Goal: Information Seeking & Learning: Learn about a topic

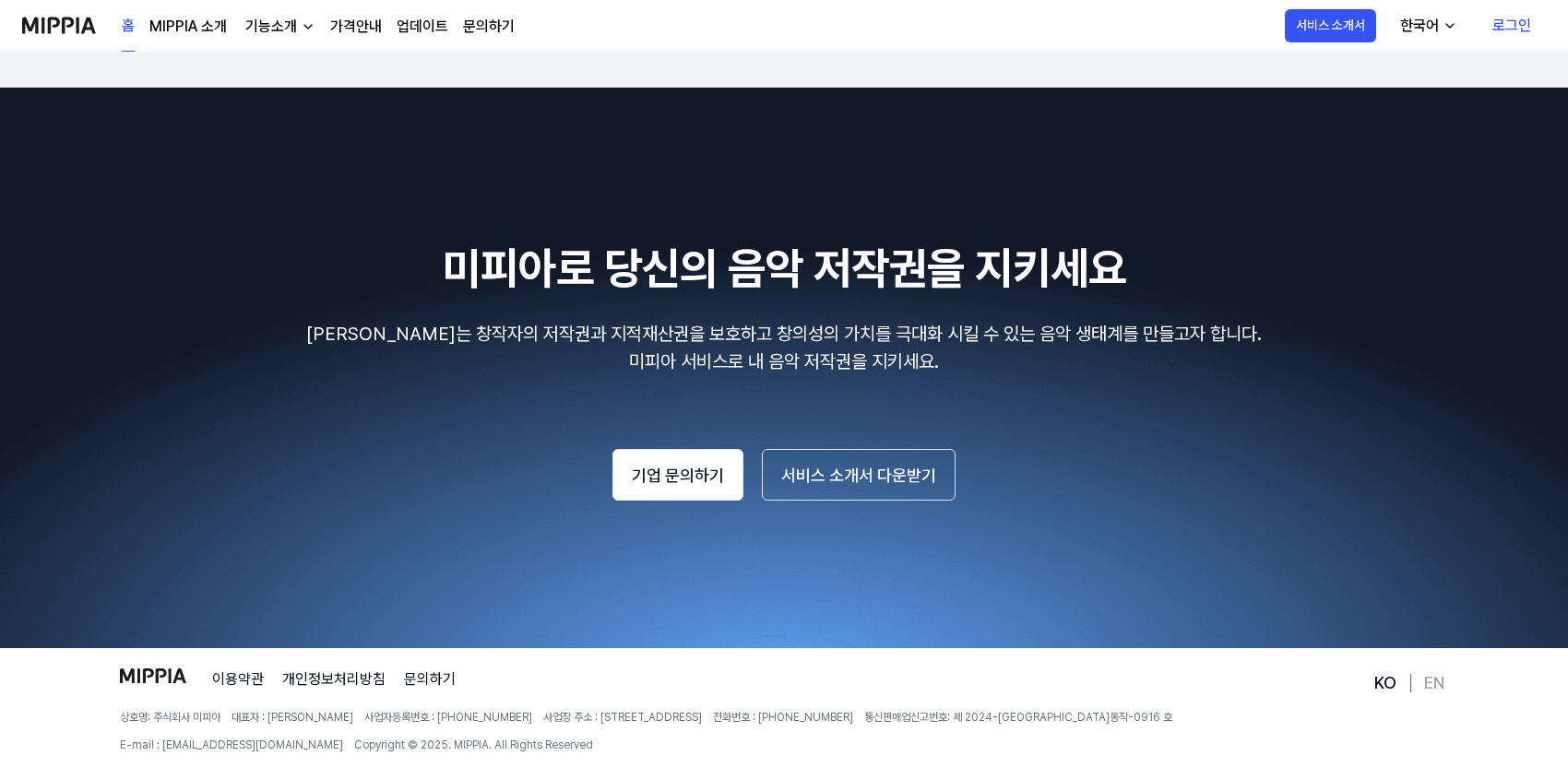
scroll to position [3197, 0]
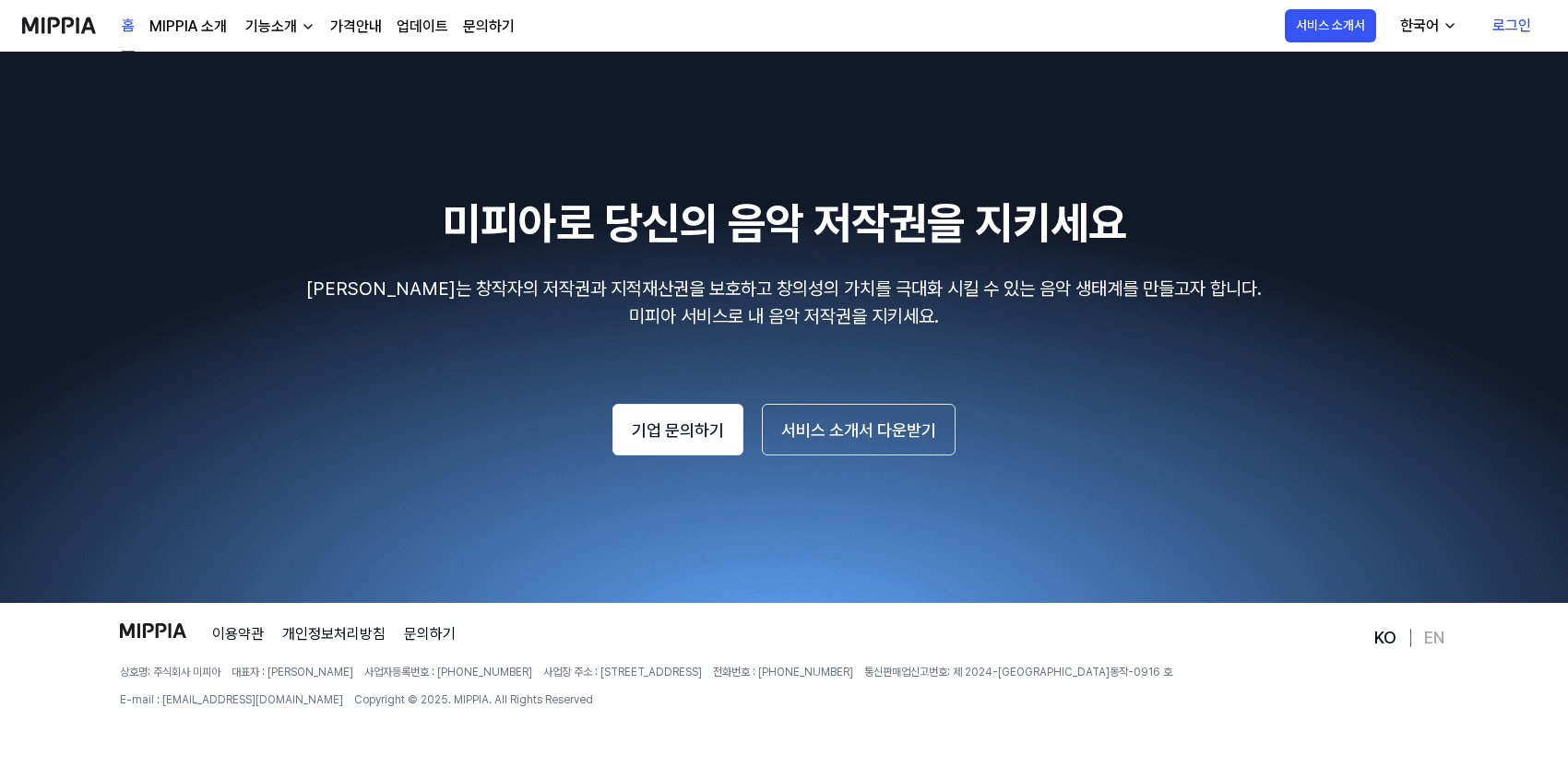
click at [187, 26] on link "MIPPIA 소개" at bounding box center [187, 26] width 78 height 23
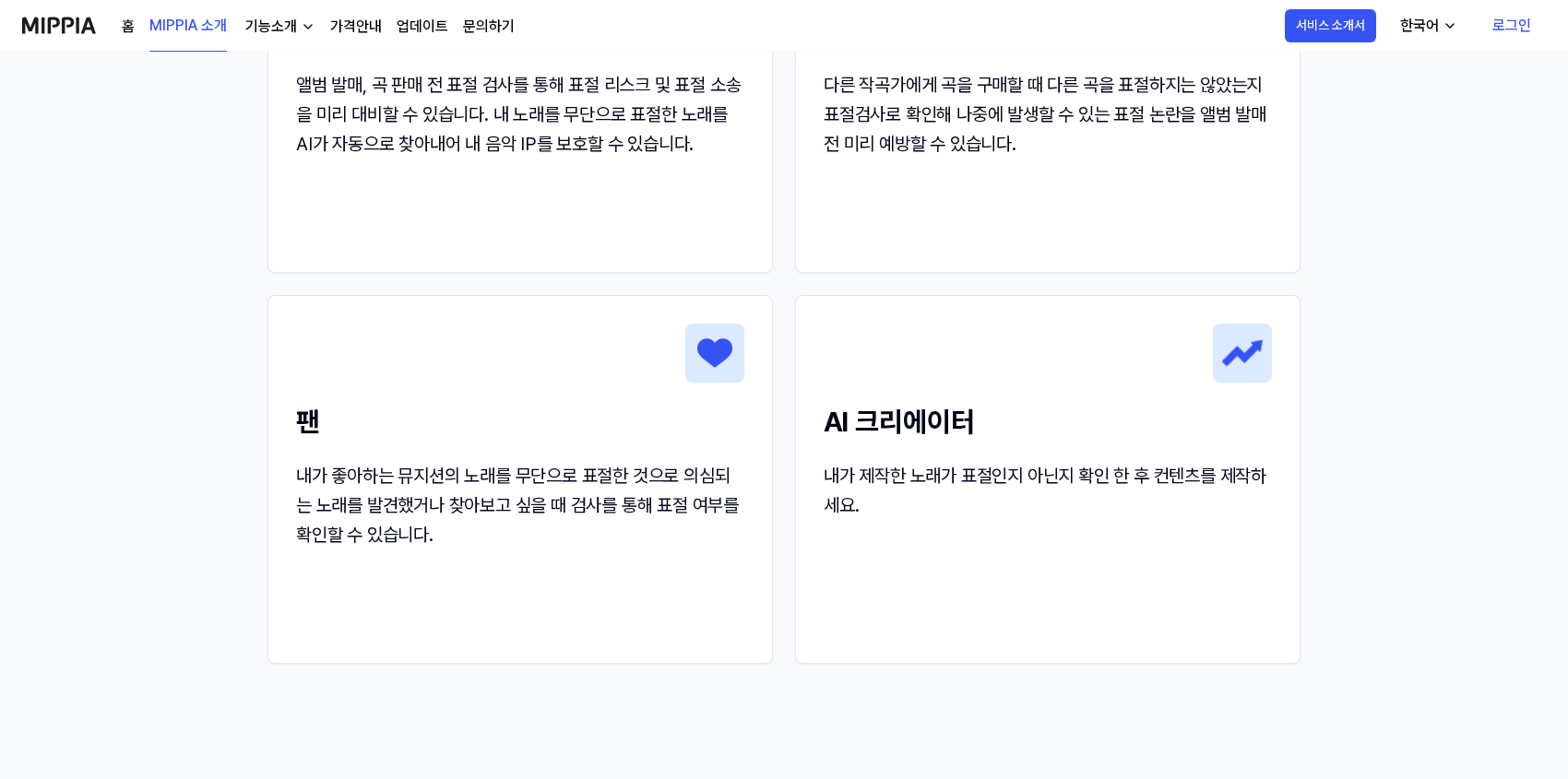
scroll to position [1462, 0]
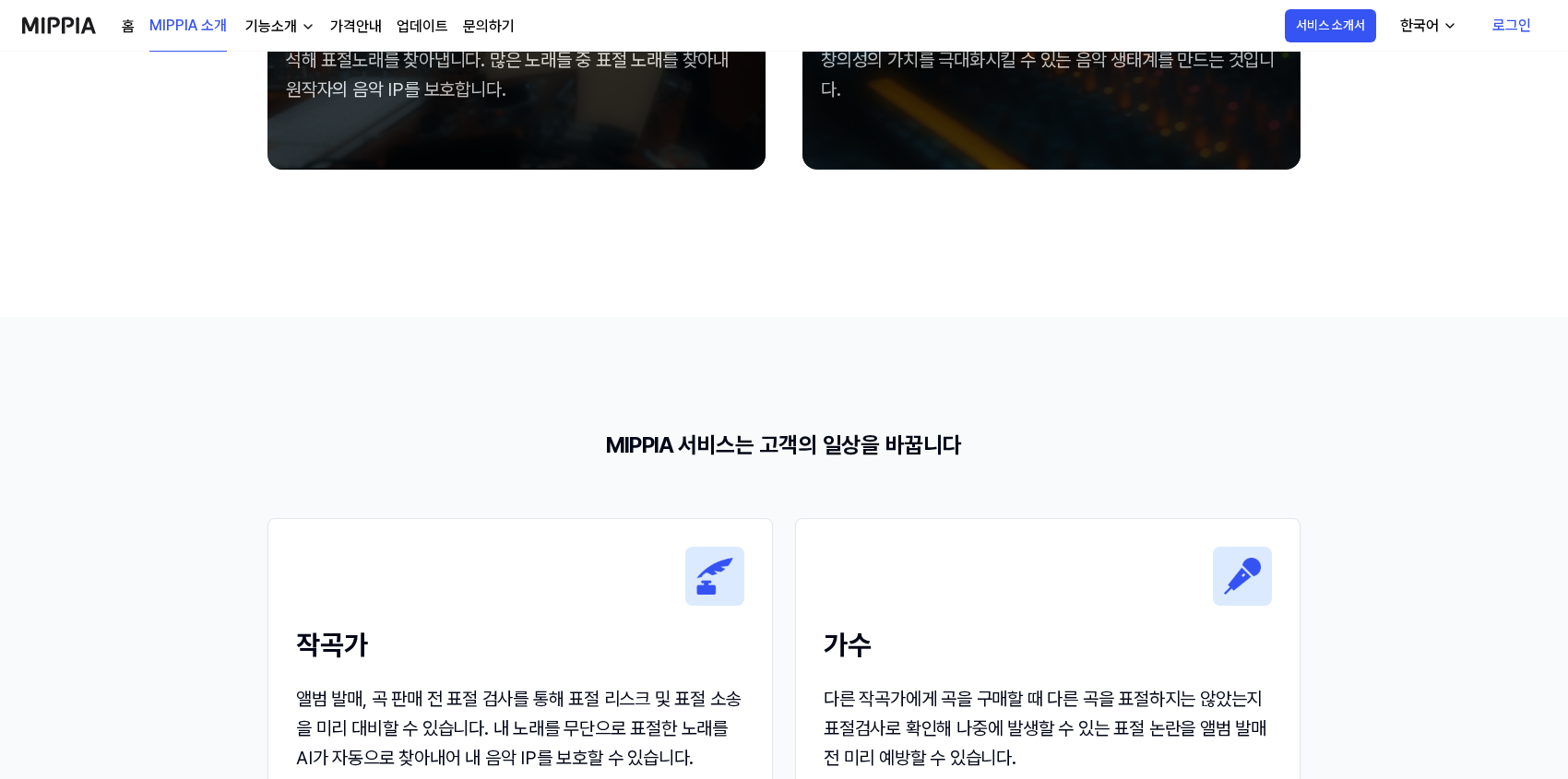
click at [297, 30] on div "기능소개" at bounding box center [271, 26] width 59 height 23
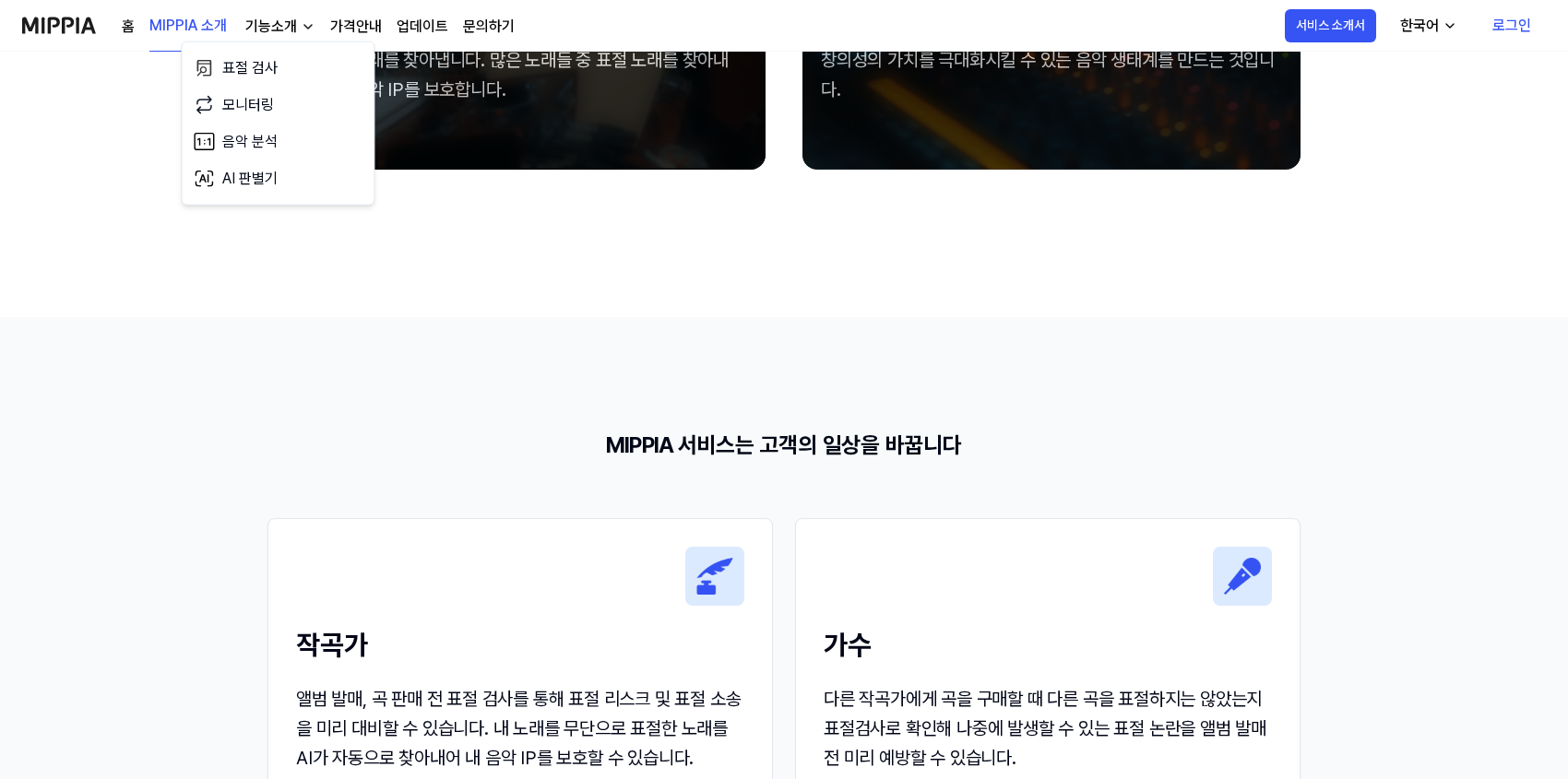
click at [354, 24] on link "가격안내" at bounding box center [355, 26] width 52 height 23
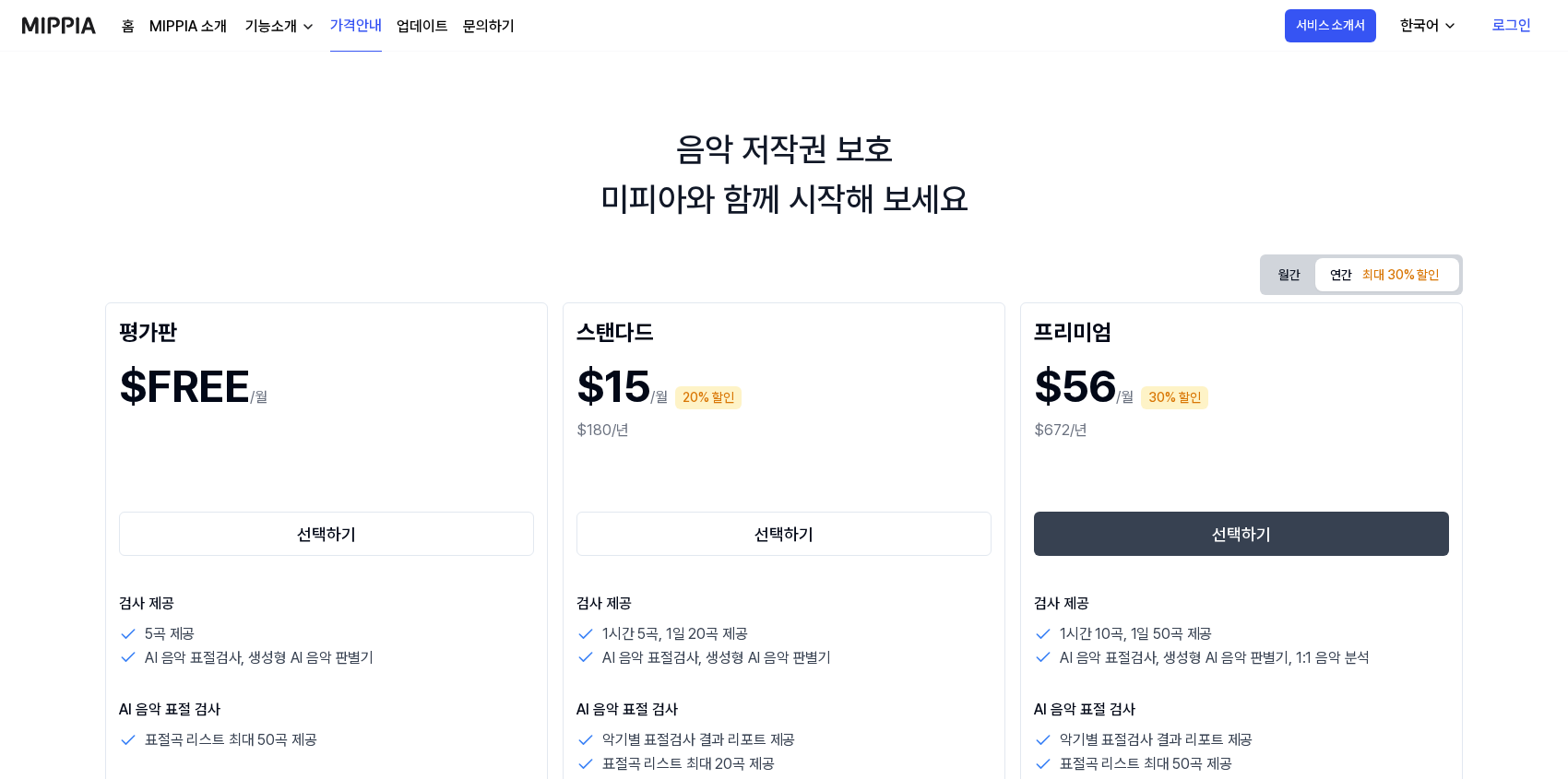
click at [257, 32] on div "기능소개" at bounding box center [271, 26] width 59 height 23
click at [192, 29] on link "MIPPIA 소개" at bounding box center [187, 26] width 78 height 23
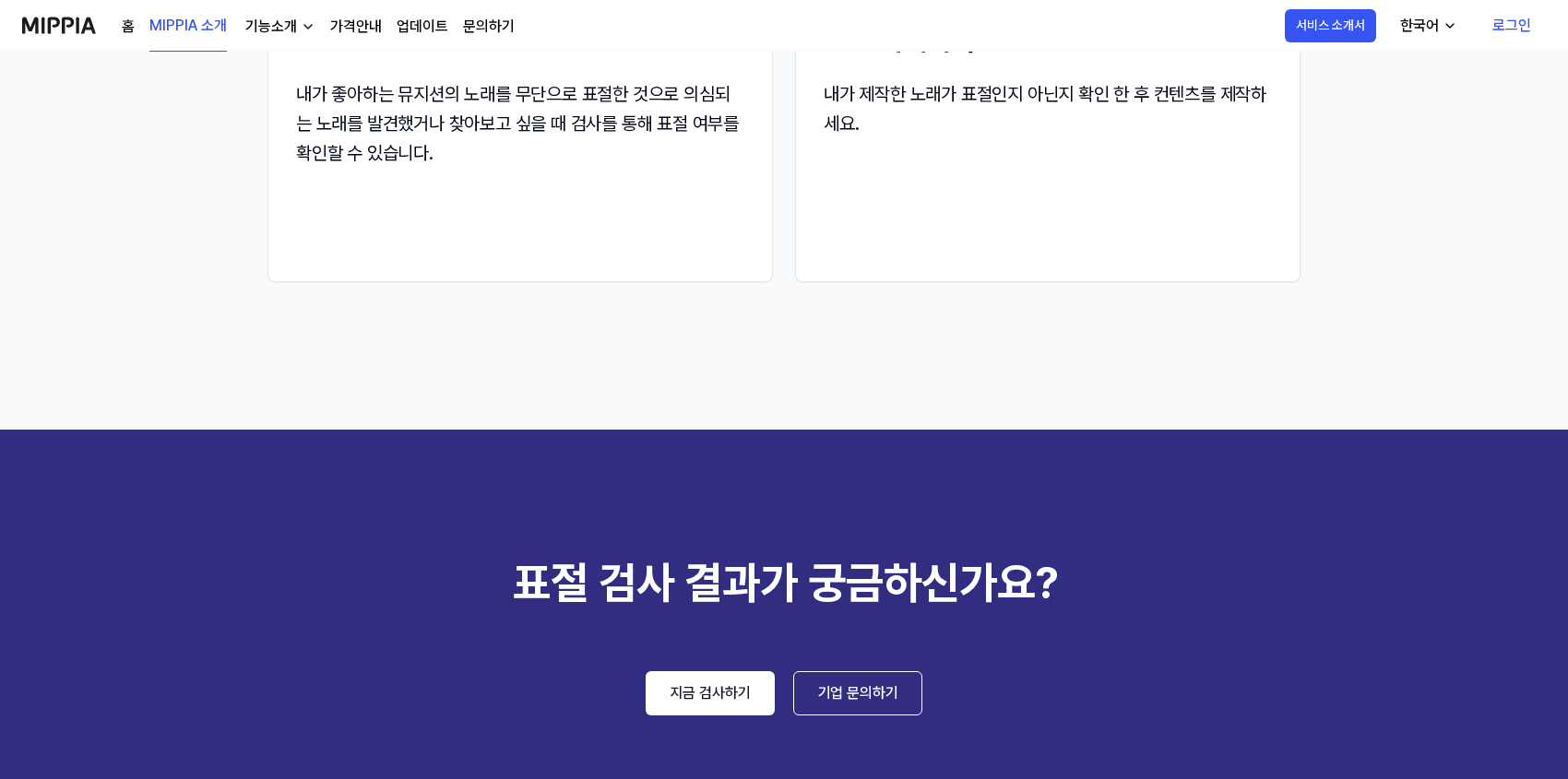
scroll to position [2691, 0]
